Goal: Task Accomplishment & Management: Manage account settings

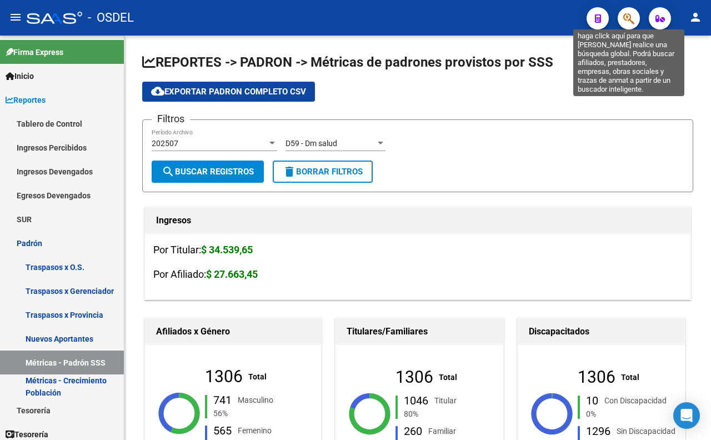
click at [631, 22] on icon "button" at bounding box center [629, 18] width 11 height 13
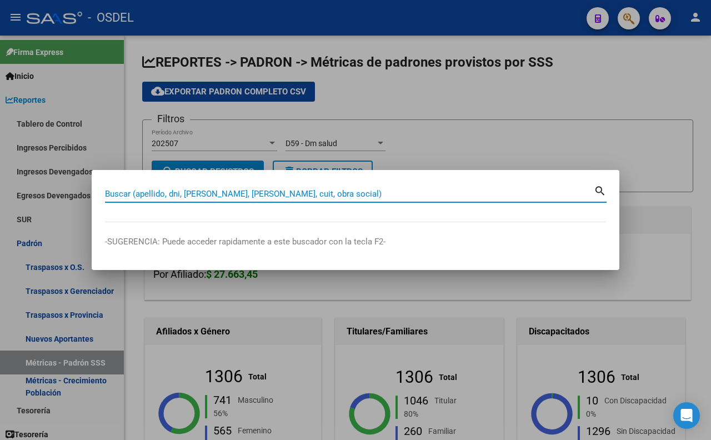
click at [327, 197] on input "Buscar (apellido, dni, [PERSON_NAME], [PERSON_NAME], cuit, obra social)" at bounding box center [349, 194] width 489 height 10
paste input "[PERSON_NAME]. DNI 58456297"
drag, startPoint x: 184, startPoint y: 197, endPoint x: 94, endPoint y: 207, distance: 90.0
click at [94, 207] on mat-dialog-content "[PERSON_NAME]. DNI 58456297 Buscar (apellido, dni, cuil, nro traspaso, cuit, ob…" at bounding box center [356, 202] width 528 height 39
type input "58456297"
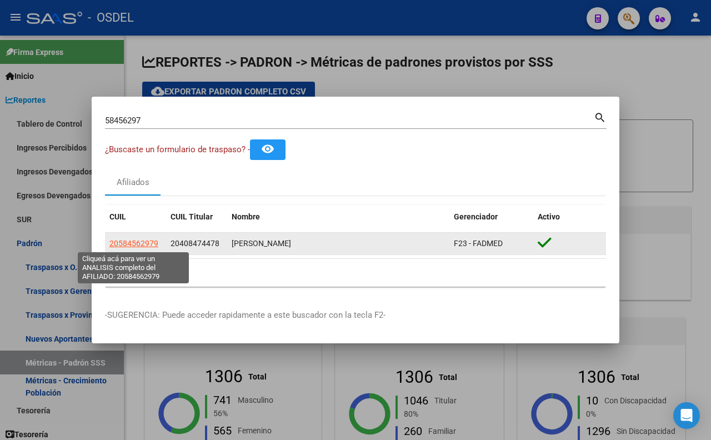
click at [122, 239] on span "20584562979" at bounding box center [133, 243] width 49 height 9
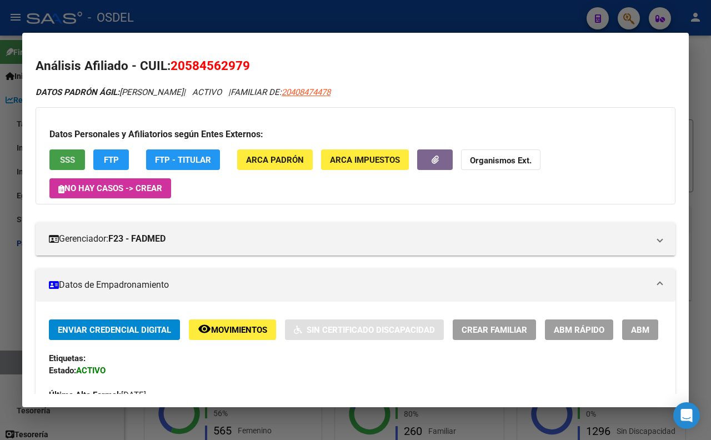
click at [69, 163] on span "SSS" at bounding box center [67, 160] width 15 height 10
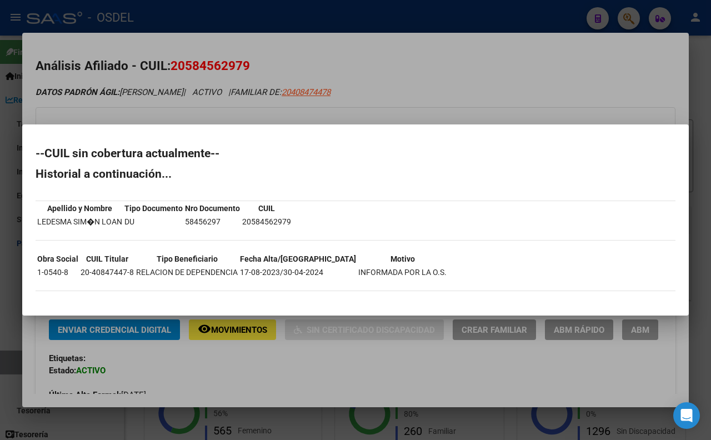
click at [528, 93] on div at bounding box center [355, 220] width 711 height 440
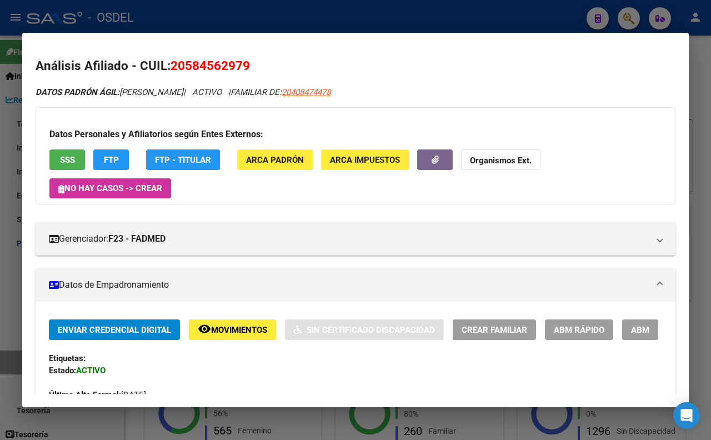
click at [499, 160] on strong "Organismos Ext." at bounding box center [501, 161] width 62 height 10
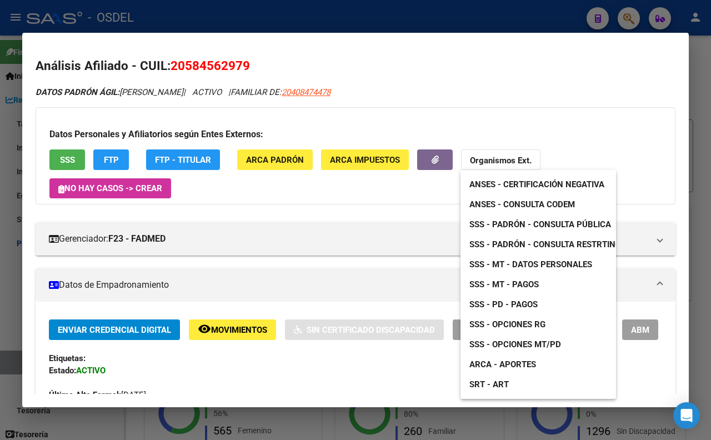
click at [510, 205] on span "ANSES - Consulta CODEM" at bounding box center [523, 205] width 106 height 10
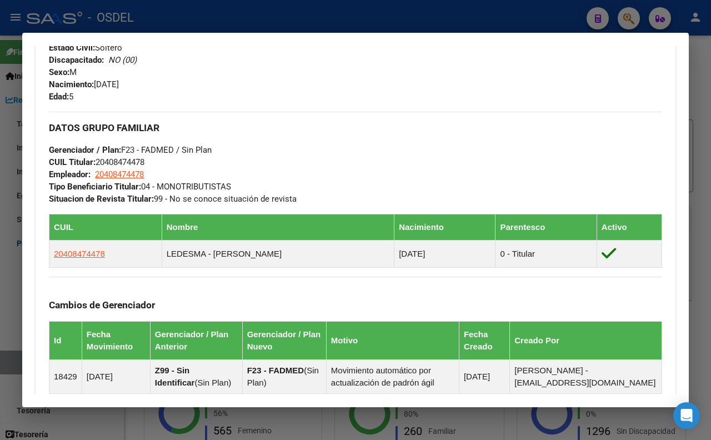
scroll to position [494, 0]
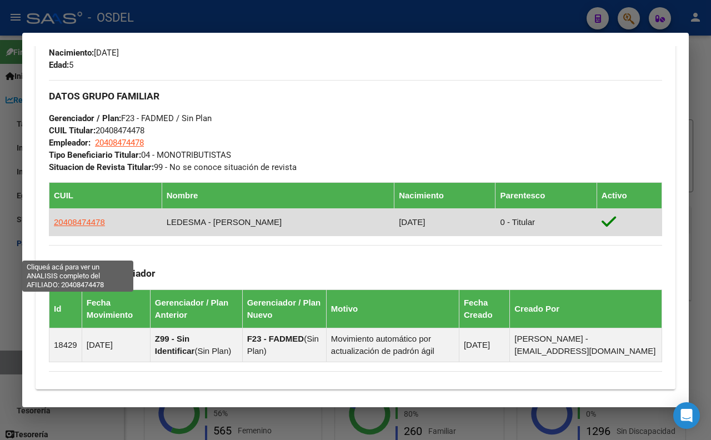
click at [75, 227] on span "20408474478" at bounding box center [79, 221] width 51 height 9
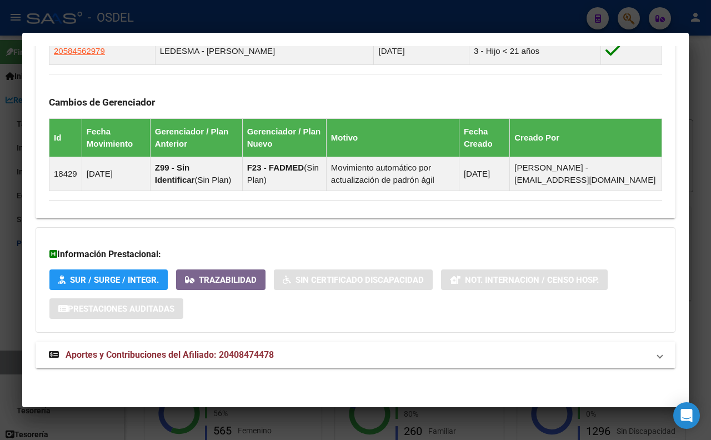
scroll to position [688, 0]
click at [268, 351] on span "Aportes y Contribuciones del Afiliado: 20408474478" at bounding box center [170, 355] width 208 height 11
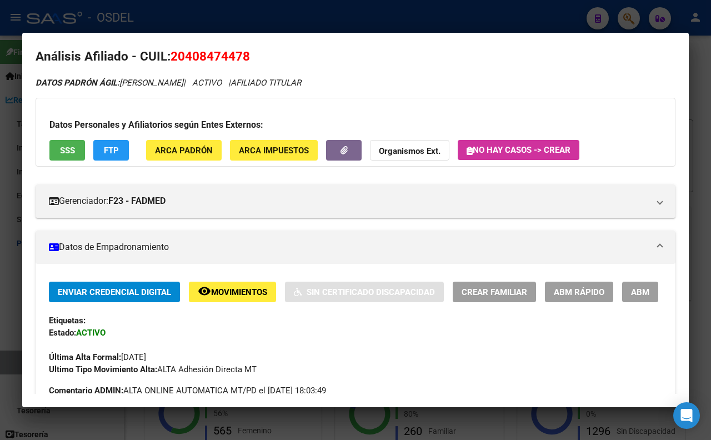
scroll to position [0, 0]
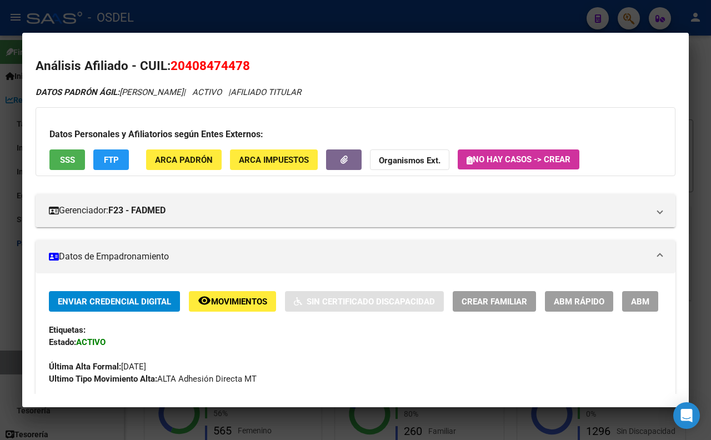
click at [115, 153] on button "FTP" at bounding box center [111, 160] width 36 height 21
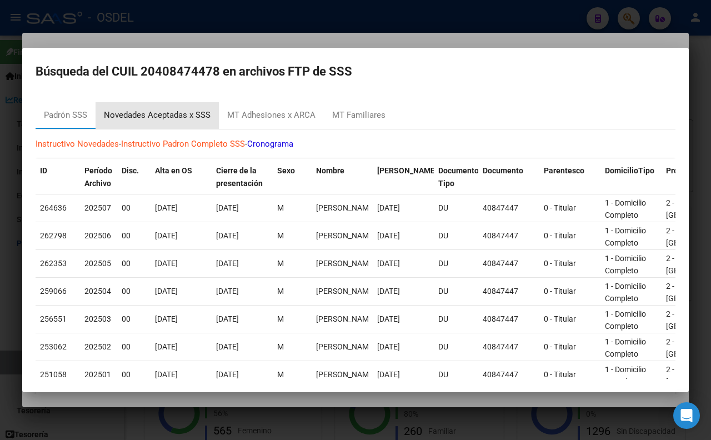
click at [177, 120] on div "Novedades Aceptadas x SSS" at bounding box center [157, 115] width 107 height 13
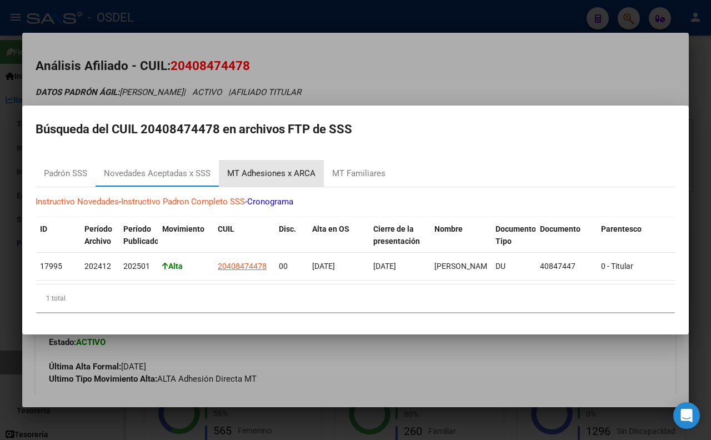
click at [280, 167] on div "MT Adhesiones x ARCA" at bounding box center [271, 173] width 88 height 13
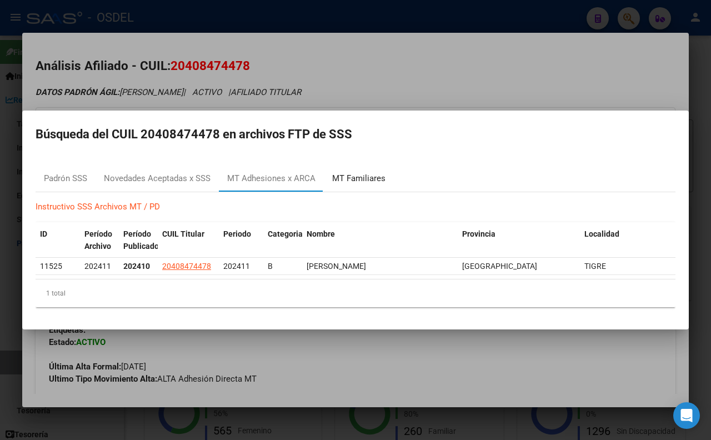
click at [349, 177] on div "MT Familiares" at bounding box center [358, 178] width 53 height 13
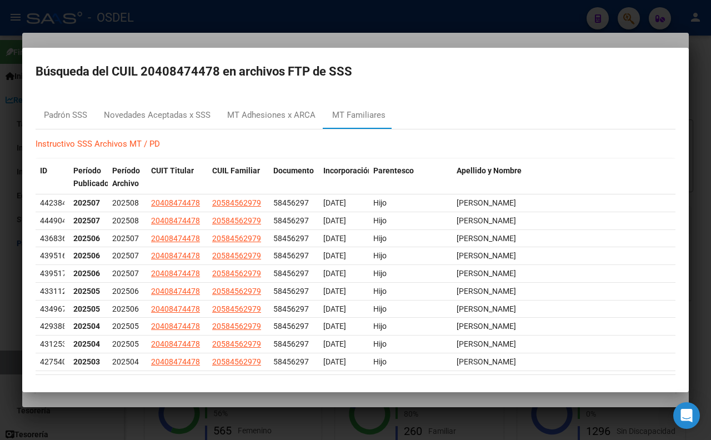
click at [414, 42] on div at bounding box center [355, 220] width 711 height 440
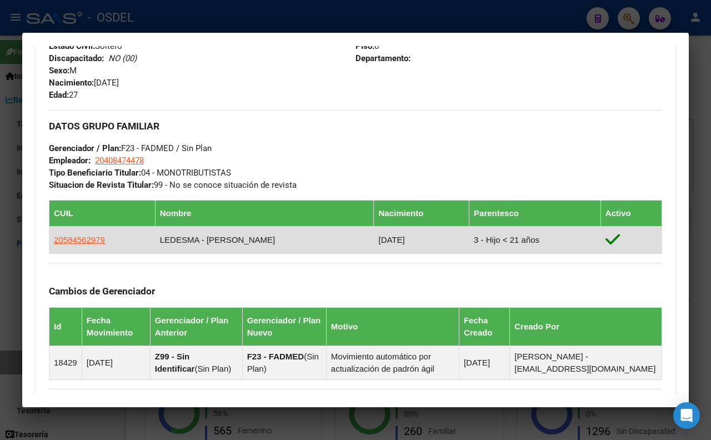
scroll to position [494, 0]
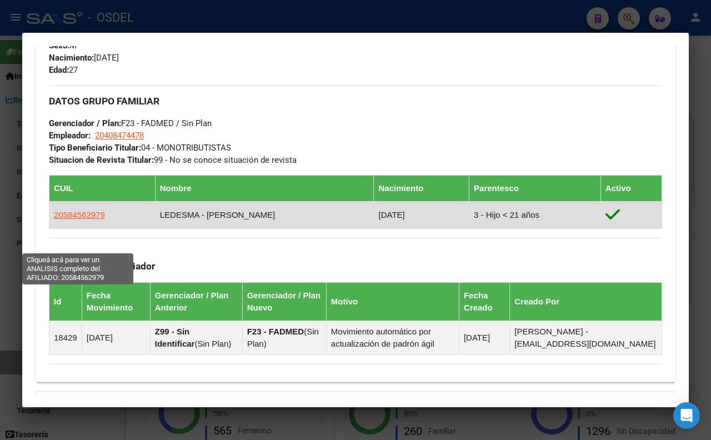
click at [70, 220] on span "20584562979" at bounding box center [79, 214] width 51 height 9
type textarea "20584562979"
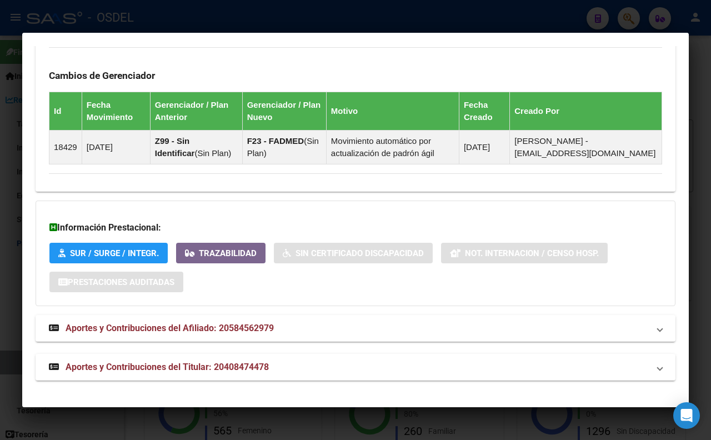
scroll to position [721, 0]
click at [280, 330] on mat-panel-title "Aportes y Contribuciones del Afiliado: 20584562979" at bounding box center [349, 328] width 600 height 13
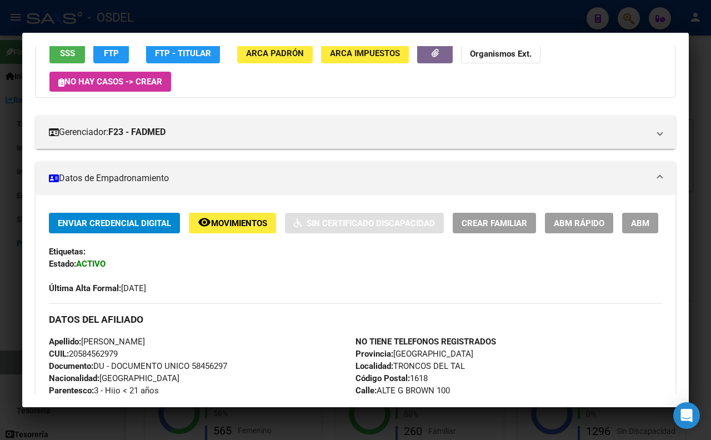
scroll to position [24, 0]
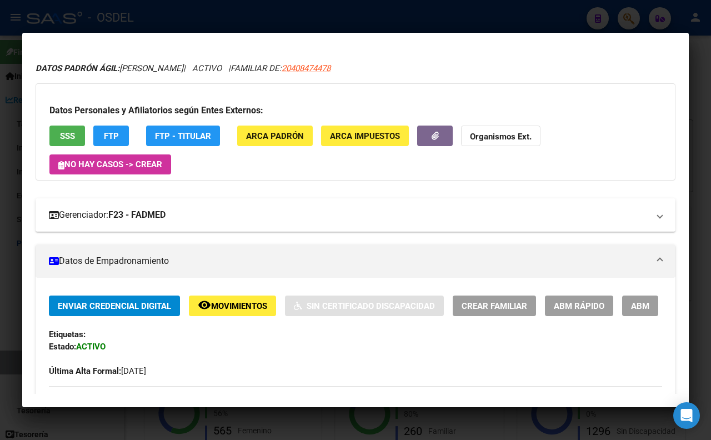
click at [224, 223] on mat-expansion-panel-header "Gerenciador: F23 - FADMED" at bounding box center [356, 214] width 640 height 33
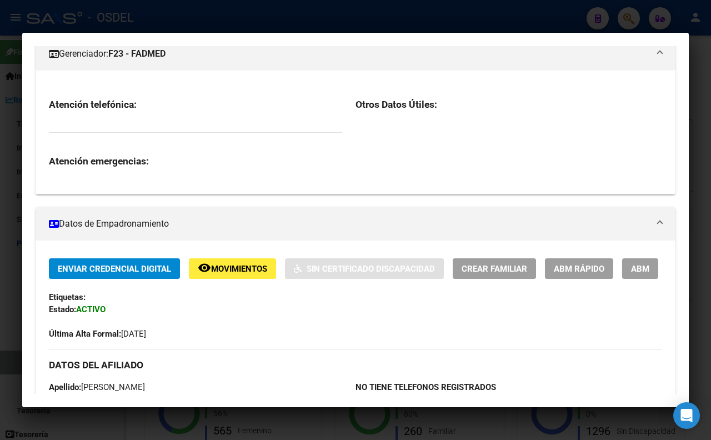
scroll to position [308, 0]
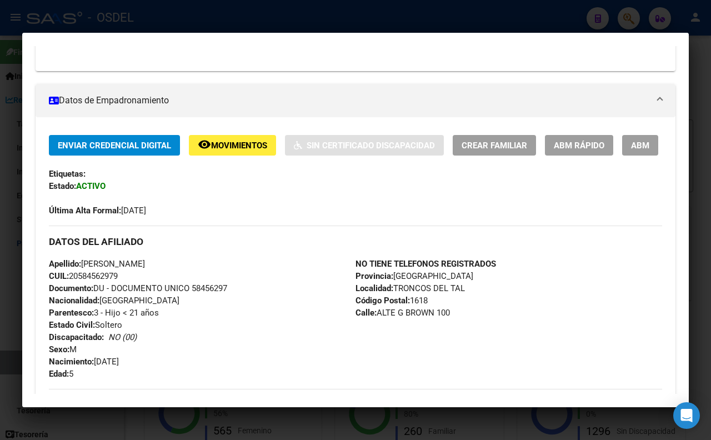
click at [631, 151] on span "ABM" at bounding box center [640, 146] width 18 height 10
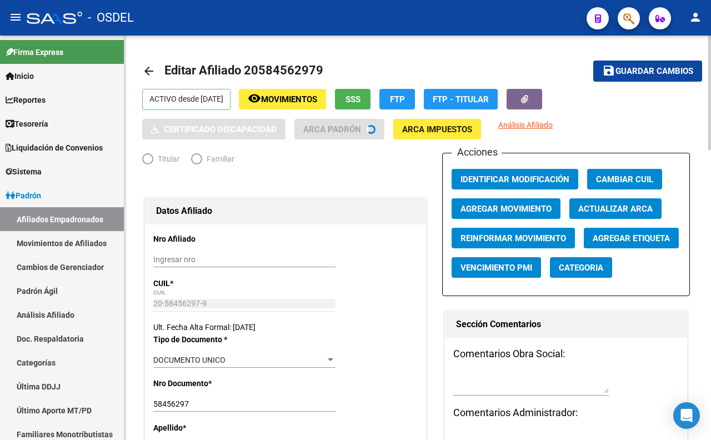
radio input "true"
type input "20-40847447-8"
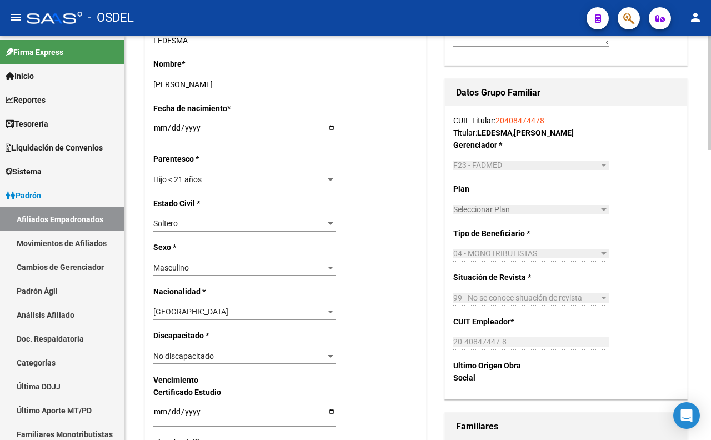
scroll to position [432, 0]
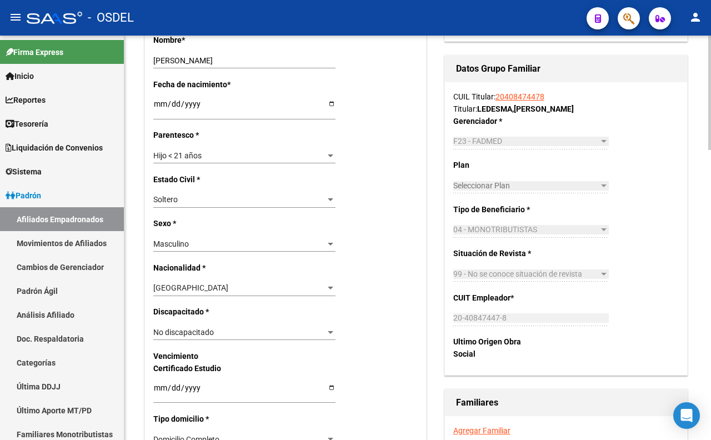
click at [310, 328] on div "No discapacitado" at bounding box center [239, 332] width 172 height 9
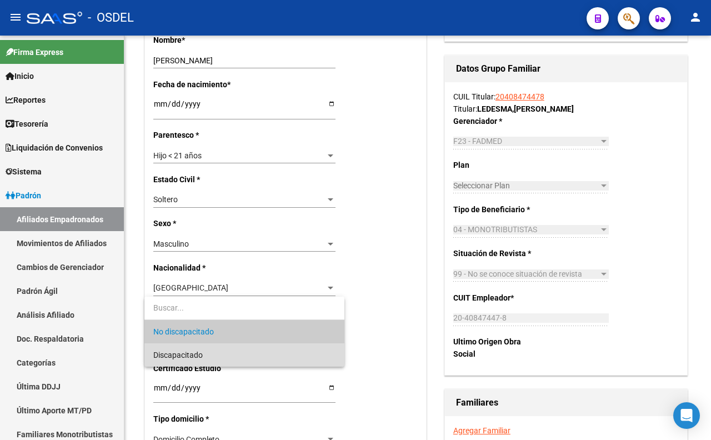
click at [297, 353] on span "Discapacitado" at bounding box center [244, 354] width 182 height 23
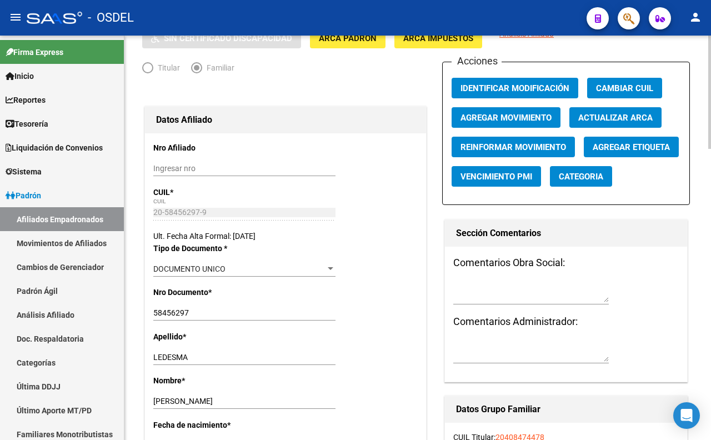
scroll to position [62, 0]
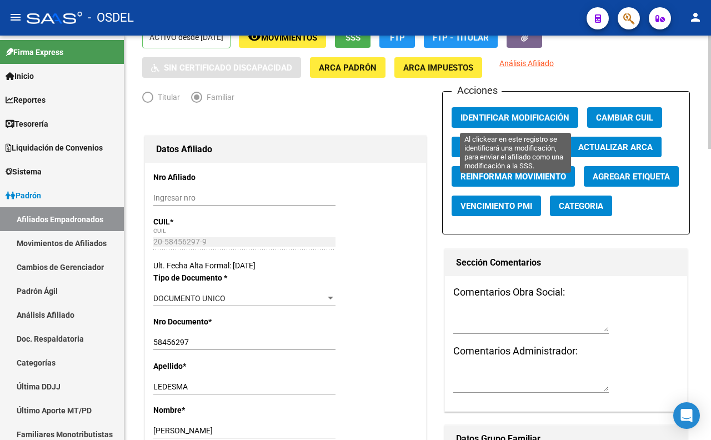
click at [527, 120] on span "Identificar Modificación" at bounding box center [515, 118] width 109 height 10
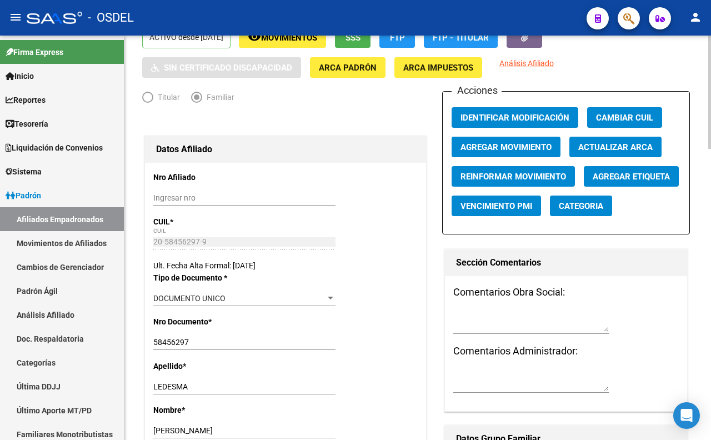
scroll to position [0, 0]
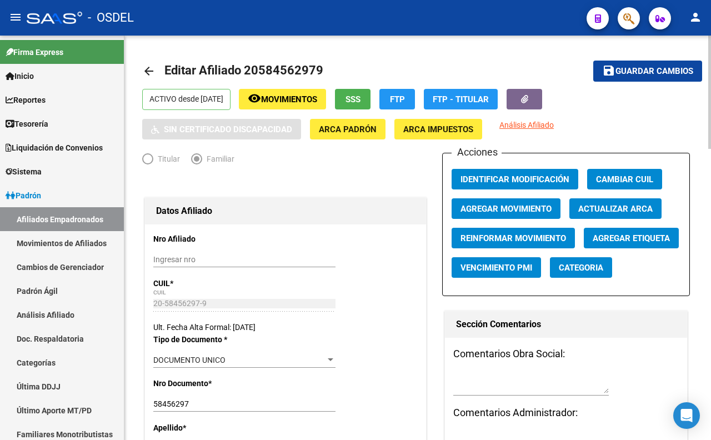
click at [617, 72] on span "Guardar cambios" at bounding box center [655, 72] width 78 height 10
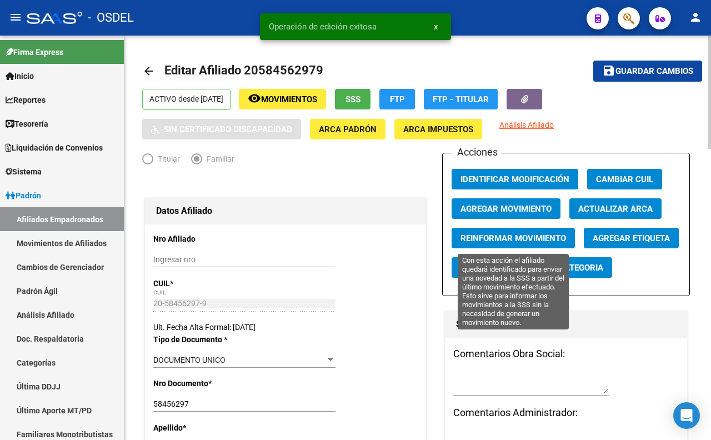
click at [476, 242] on span "Reinformar Movimiento" at bounding box center [514, 238] width 106 height 10
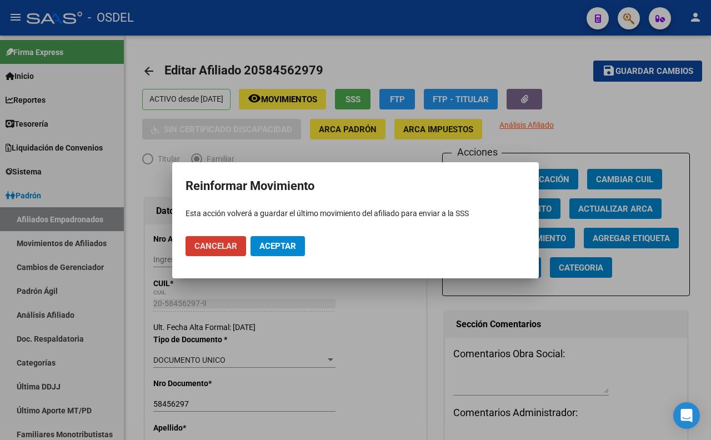
click at [282, 246] on span "Aceptar" at bounding box center [278, 246] width 37 height 10
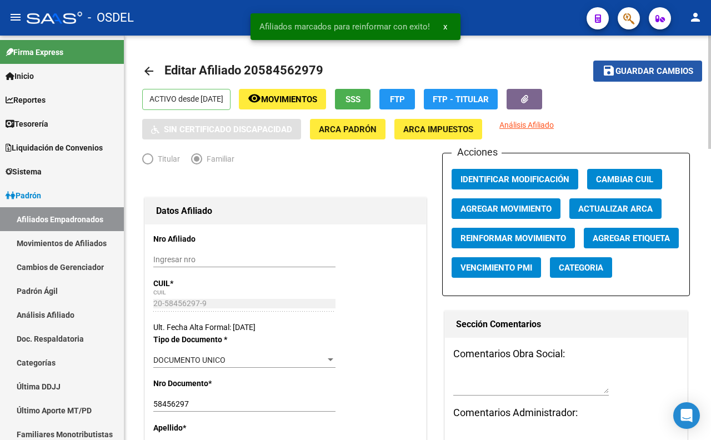
click at [658, 75] on span "Guardar cambios" at bounding box center [655, 72] width 78 height 10
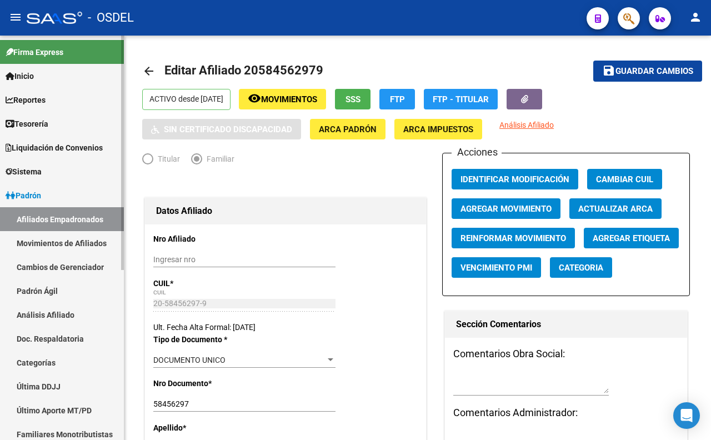
click at [62, 195] on link "Padrón" at bounding box center [62, 195] width 124 height 24
click at [54, 293] on link "Padrón Ágil" at bounding box center [62, 291] width 124 height 24
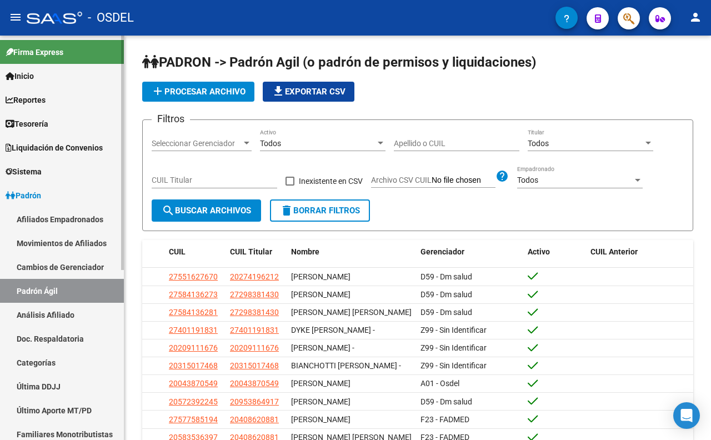
click at [77, 239] on link "Movimientos de Afiliados" at bounding box center [62, 243] width 124 height 24
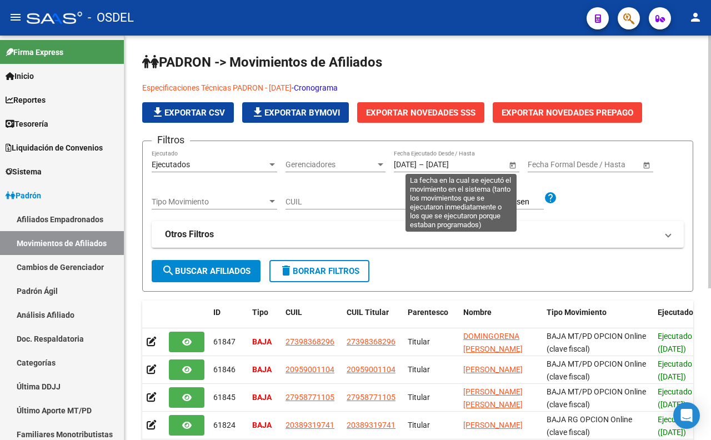
click at [515, 166] on span "Open calendar" at bounding box center [513, 165] width 27 height 27
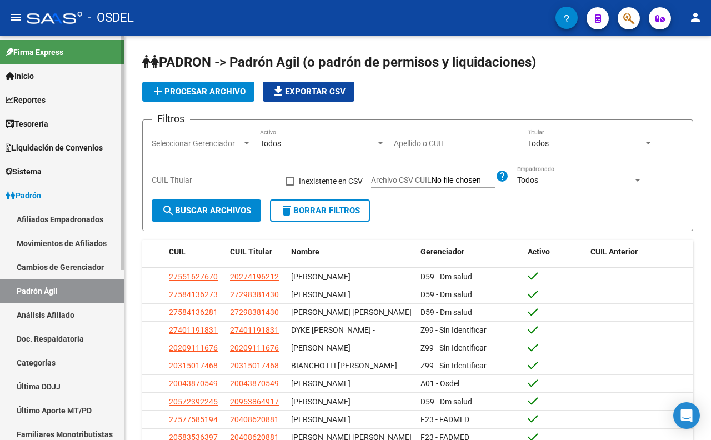
click at [61, 313] on link "Análisis Afiliado" at bounding box center [62, 315] width 124 height 24
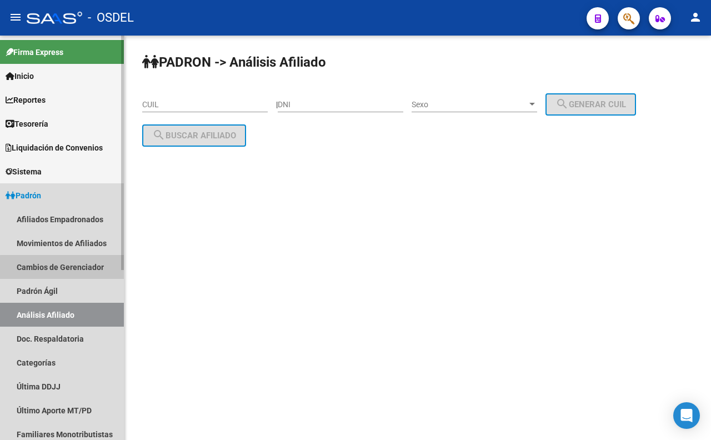
click at [69, 273] on link "Cambios de Gerenciador" at bounding box center [62, 267] width 124 height 24
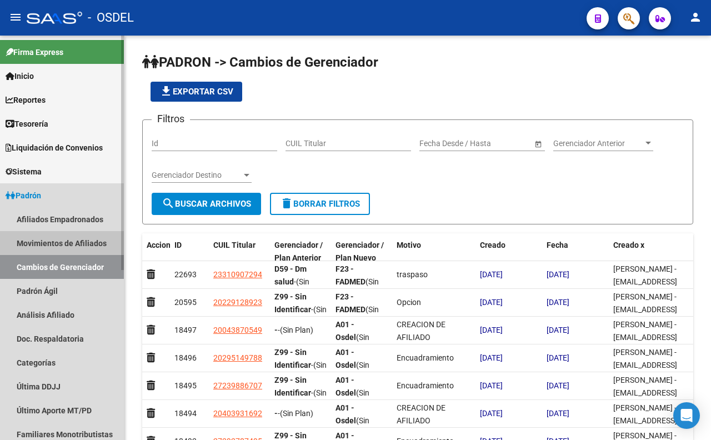
click at [74, 249] on link "Movimientos de Afiliados" at bounding box center [62, 243] width 124 height 24
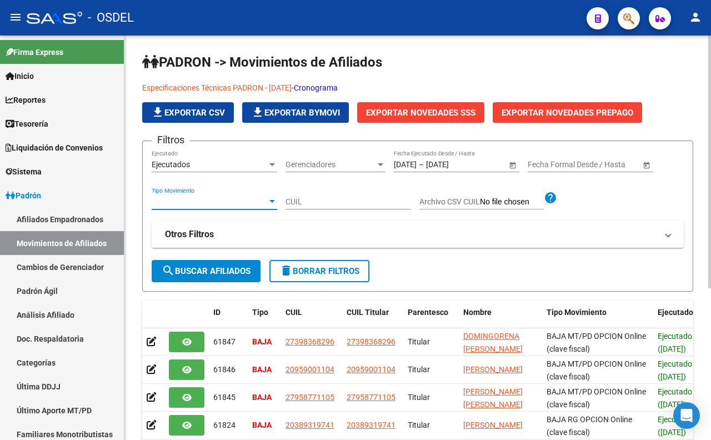
click at [223, 206] on span "Tipo Movimiento" at bounding box center [210, 201] width 116 height 9
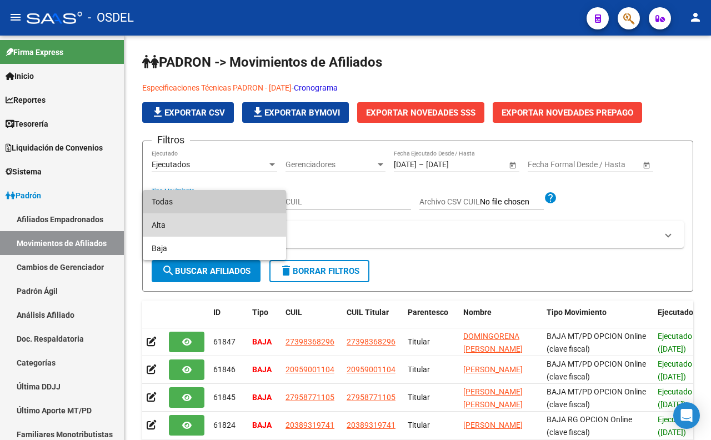
click at [210, 220] on span "Alta" at bounding box center [215, 224] width 126 height 23
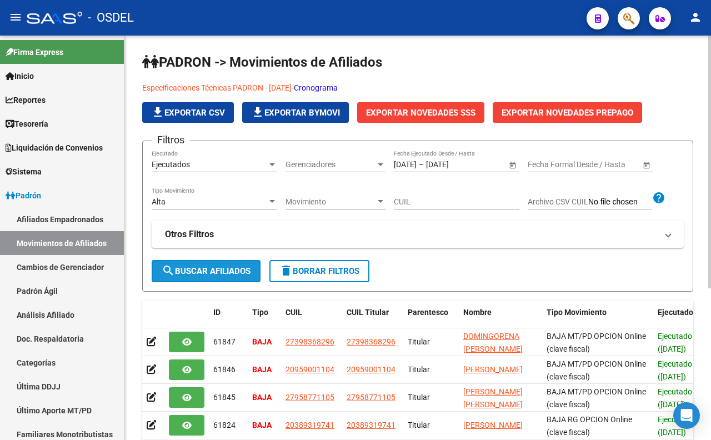
click at [198, 267] on span "search Buscar Afiliados" at bounding box center [206, 271] width 89 height 10
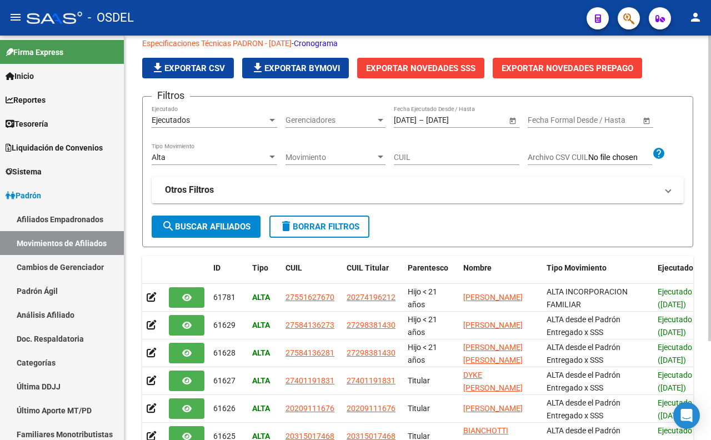
scroll to position [131, 0]
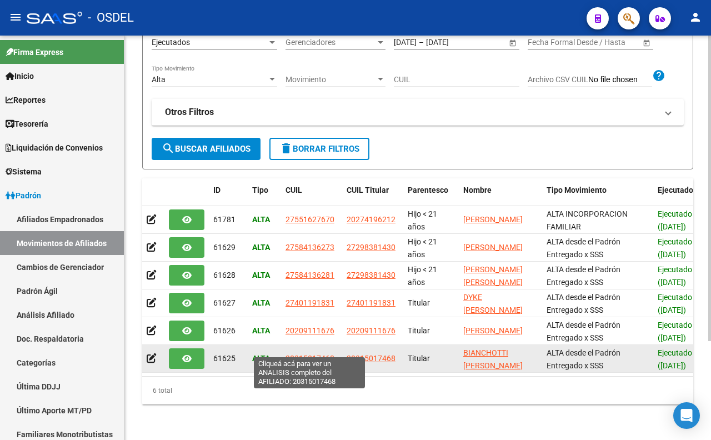
click at [318, 354] on span "20315017468" at bounding box center [310, 358] width 49 height 9
type textarea "20315017468"
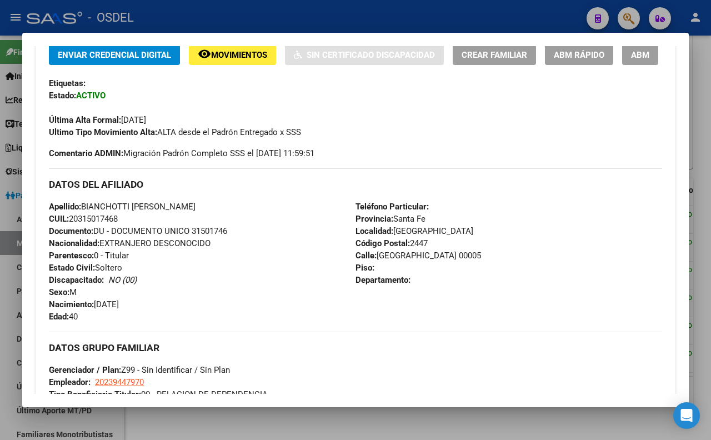
scroll to position [0, 0]
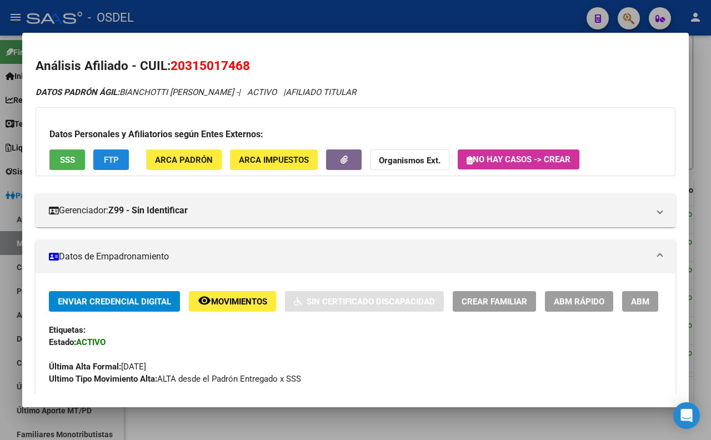
click at [107, 157] on span "FTP" at bounding box center [111, 160] width 15 height 10
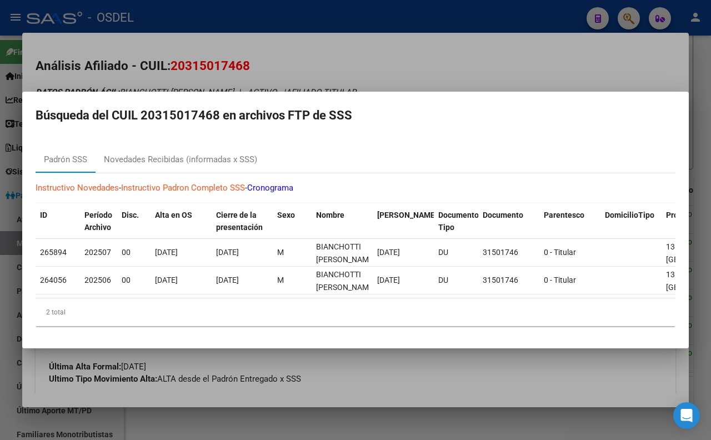
click at [385, 58] on div at bounding box center [355, 220] width 711 height 440
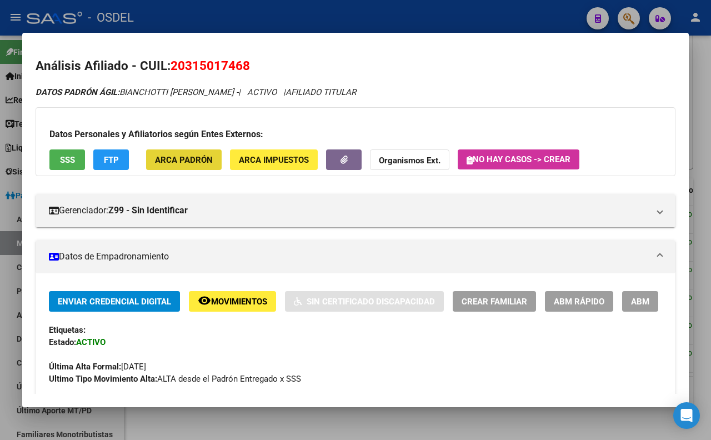
click at [192, 162] on span "ARCA Padrón" at bounding box center [184, 160] width 58 height 10
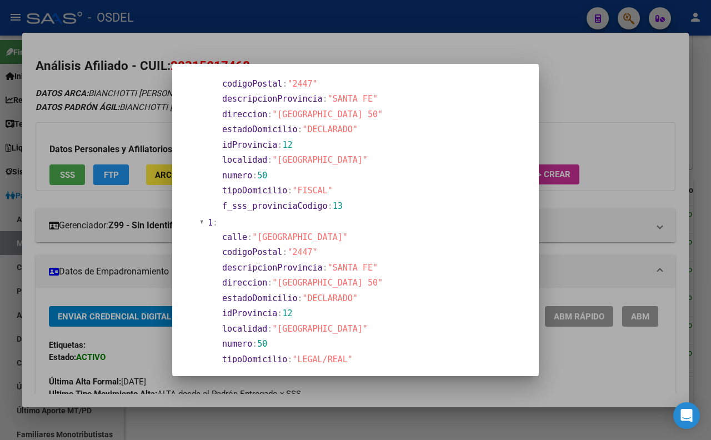
scroll to position [247, 0]
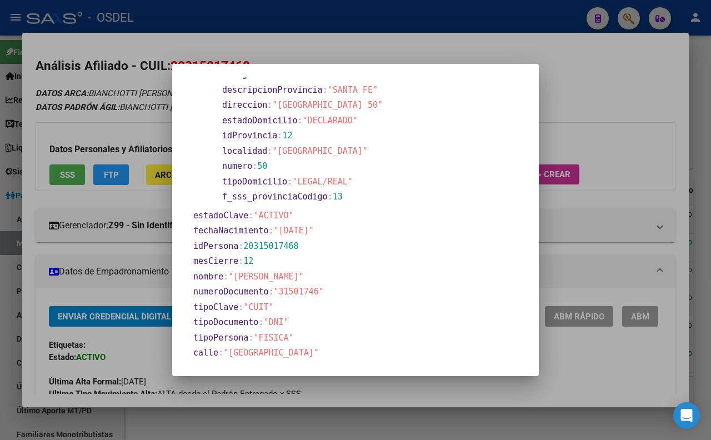
click at [379, 51] on div at bounding box center [355, 220] width 711 height 440
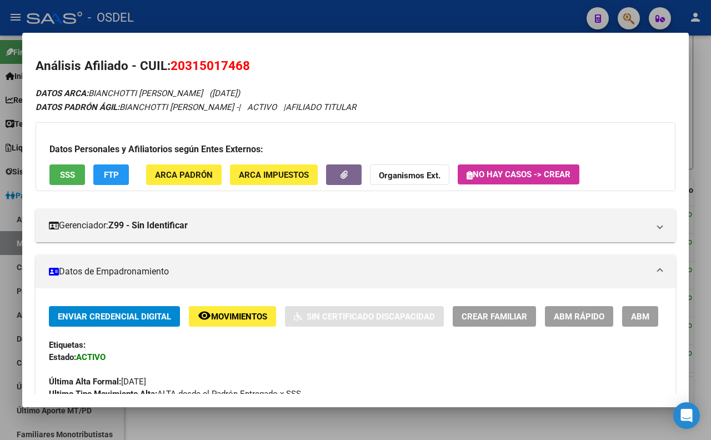
click at [341, 8] on div at bounding box center [355, 220] width 711 height 440
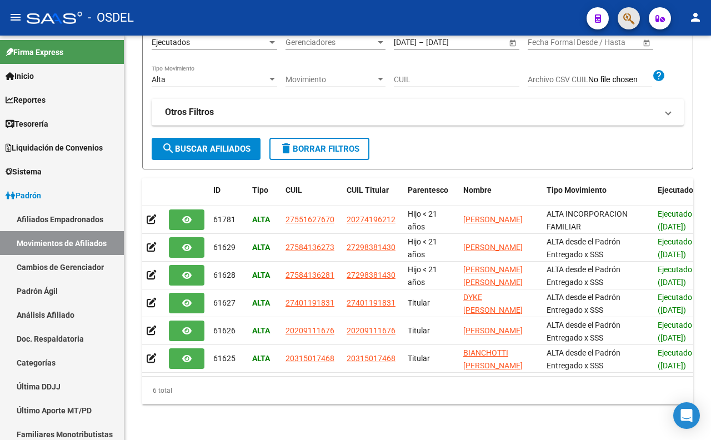
click at [620, 19] on button "button" at bounding box center [629, 18] width 22 height 22
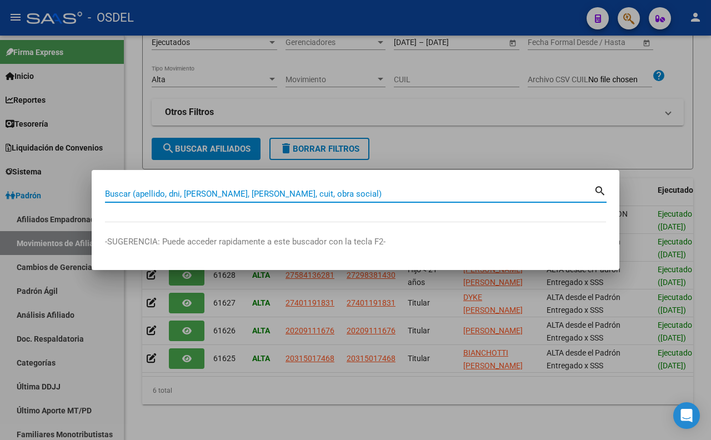
click at [407, 197] on input "Buscar (apellido, dni, [PERSON_NAME], [PERSON_NAME], cuit, obra social)" at bounding box center [349, 194] width 489 height 10
type input "58456297"
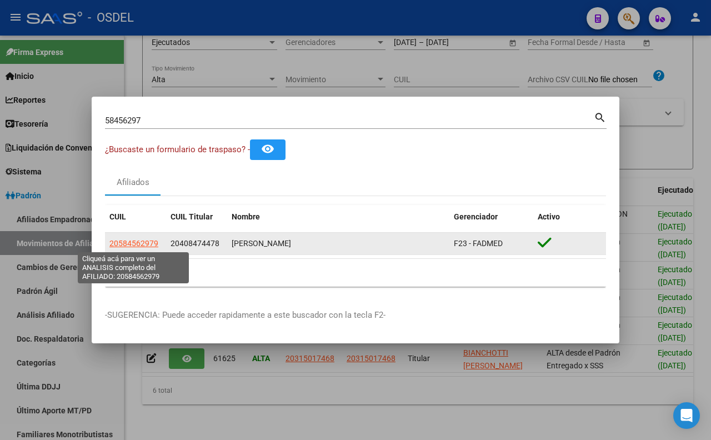
click at [153, 245] on span "20584562979" at bounding box center [133, 243] width 49 height 9
type textarea "20584562979"
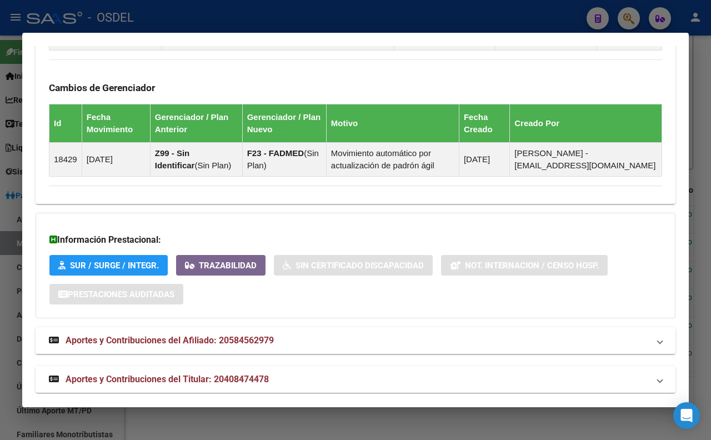
scroll to position [721, 0]
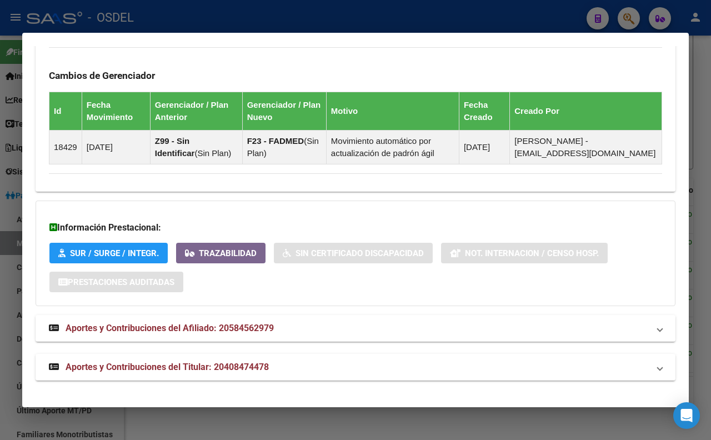
click at [340, 23] on div at bounding box center [355, 220] width 711 height 440
